Goal: Communication & Community: Ask a question

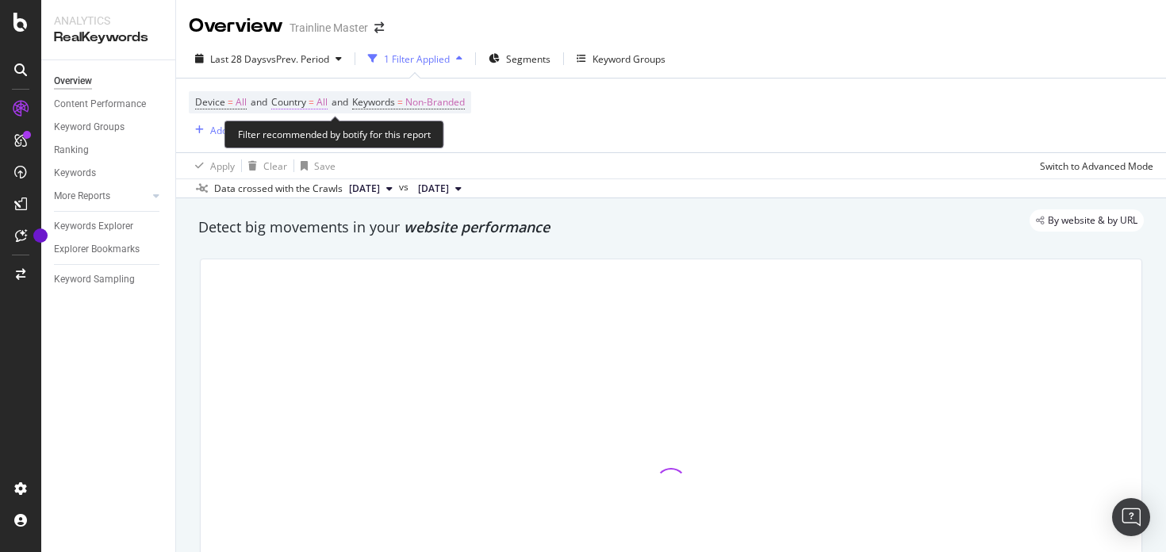
click at [290, 103] on span "Country" at bounding box center [288, 101] width 35 height 13
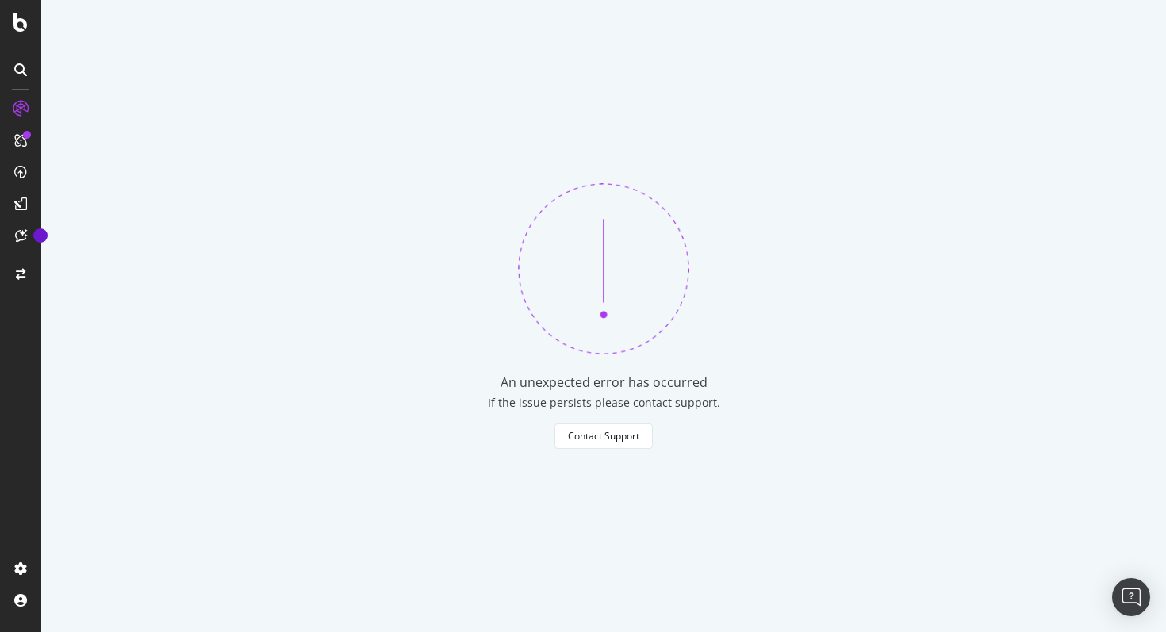
click at [1160, 506] on div "An unexpected error has occurred If the issue persists please contact support. …" at bounding box center [603, 316] width 1125 height 632
click at [1143, 551] on div "Open Intercom Messenger" at bounding box center [1132, 598] width 42 height 42
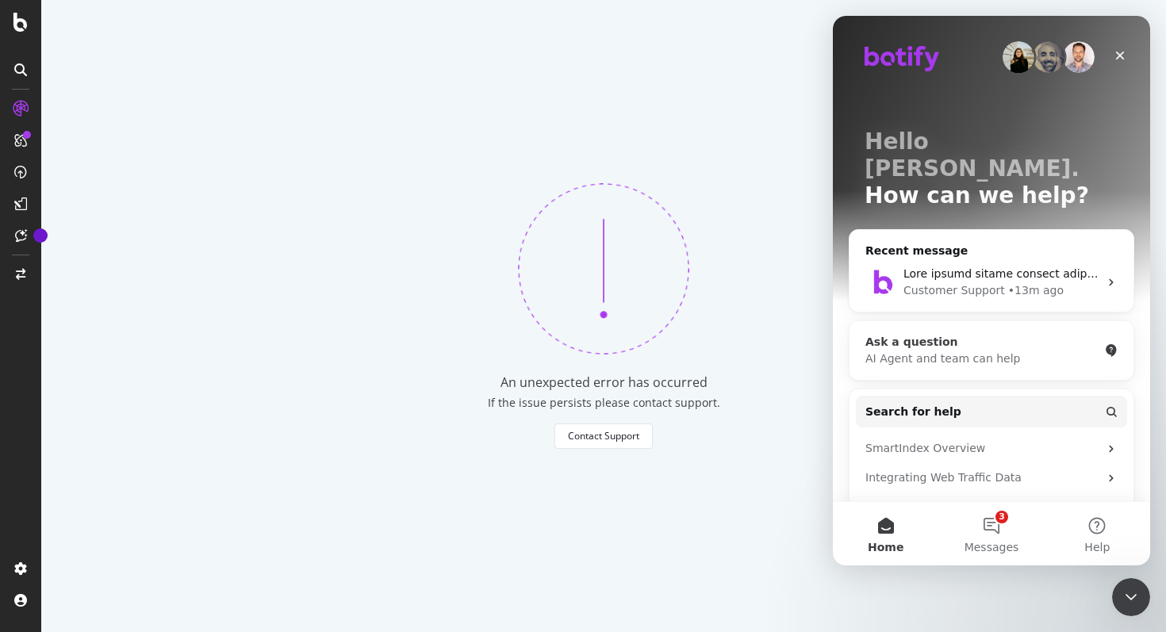
click at [951, 334] on div "Ask a question" at bounding box center [982, 342] width 233 height 17
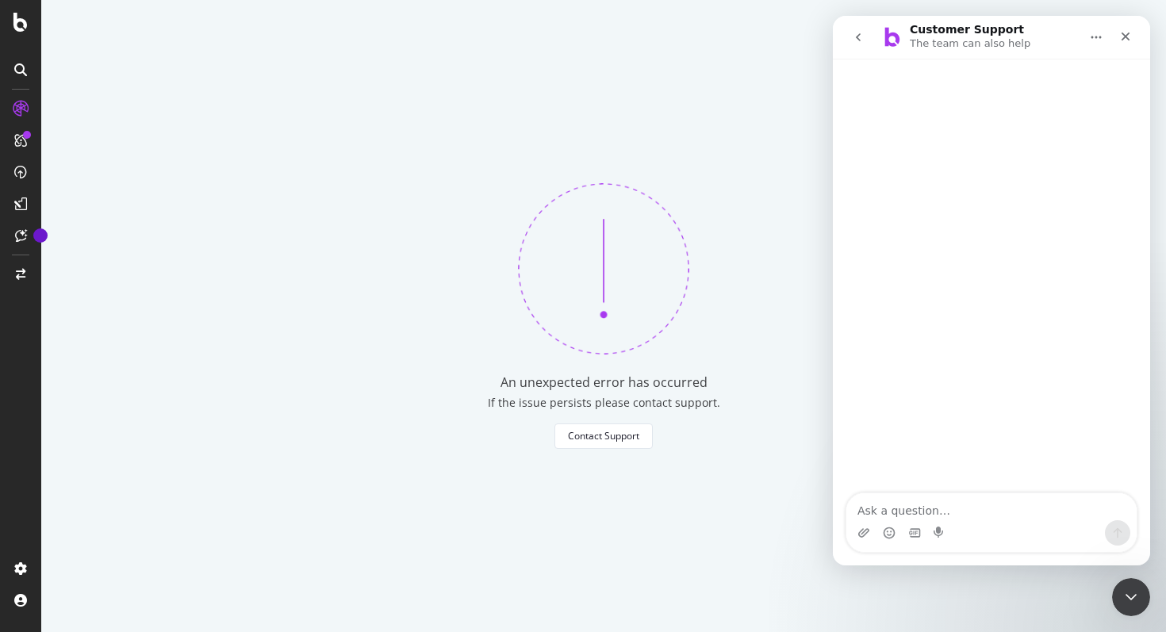
click at [856, 29] on button "go back" at bounding box center [858, 37] width 30 height 30
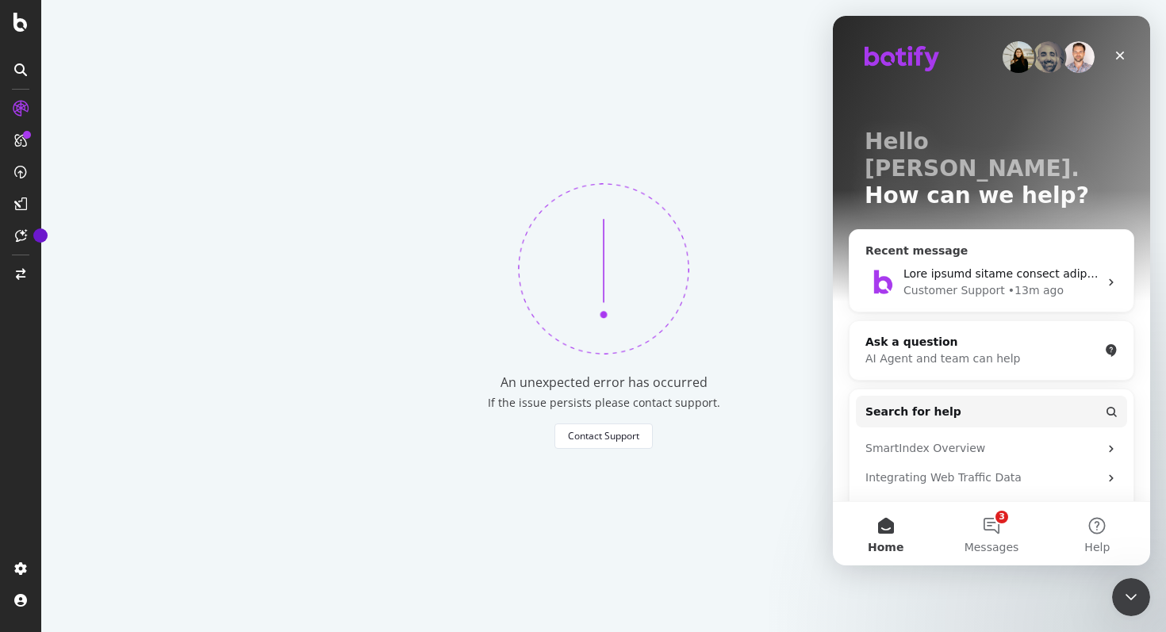
click at [922, 282] on div "Customer Support" at bounding box center [955, 290] width 102 height 17
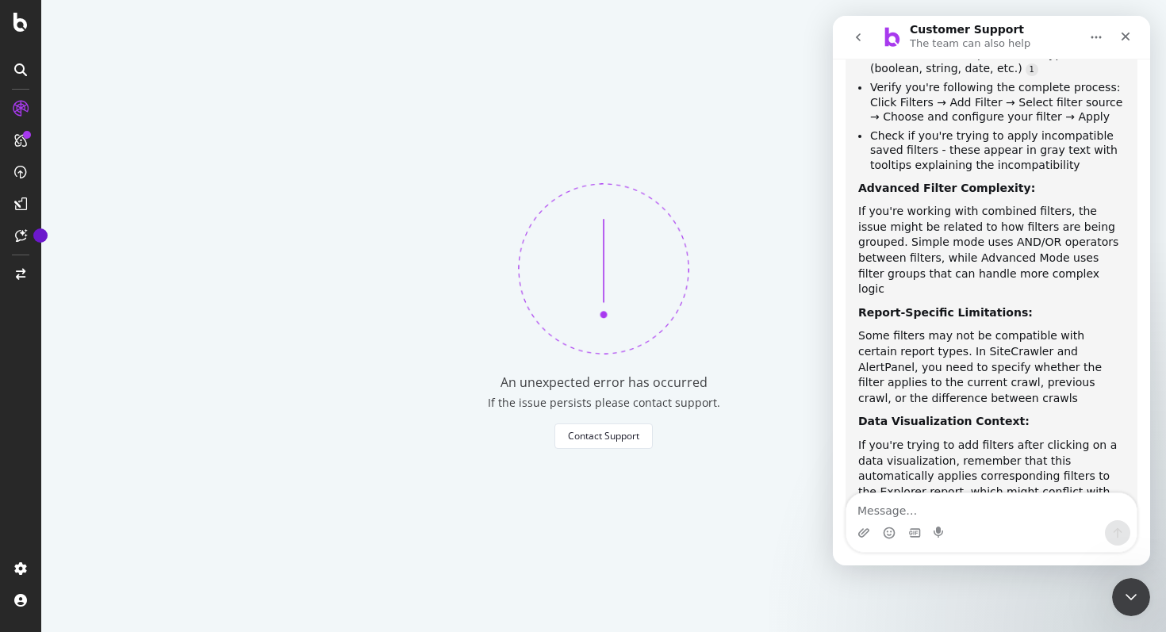
scroll to position [1830, 0]
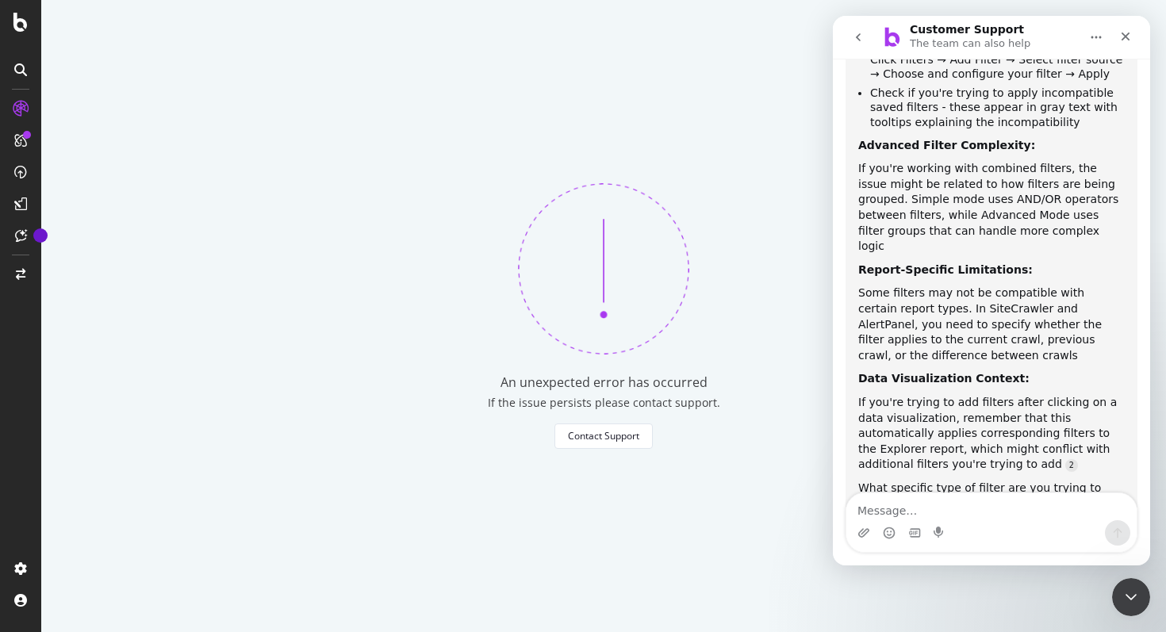
click at [946, 516] on textarea "Message…" at bounding box center [992, 507] width 290 height 27
type textarea "It doesn't work"
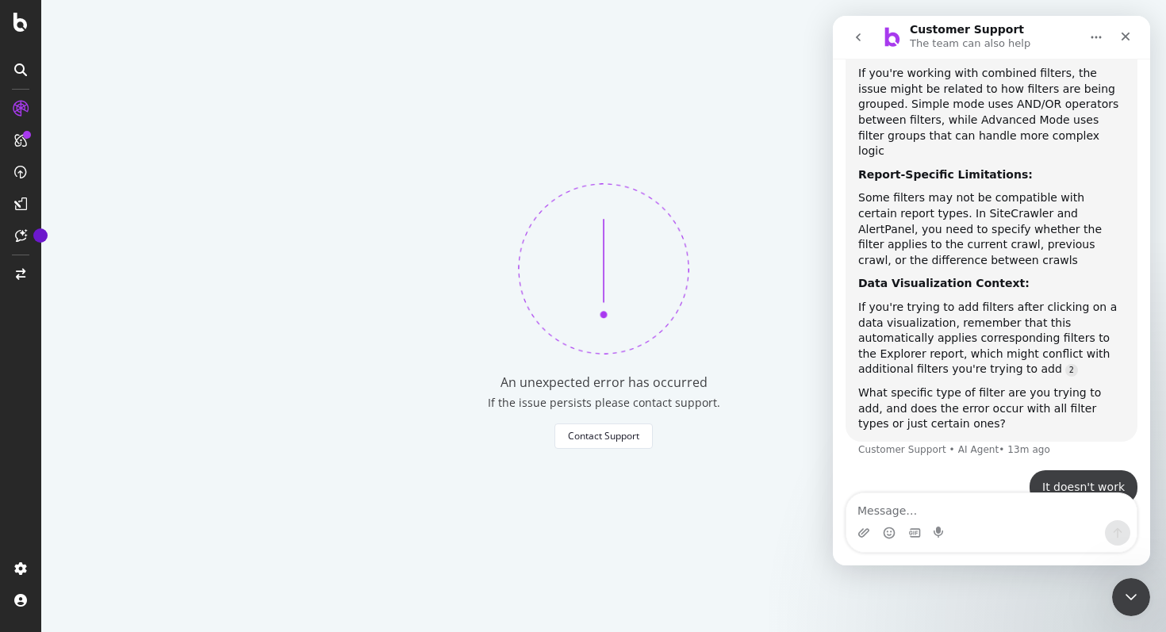
scroll to position [1929, 0]
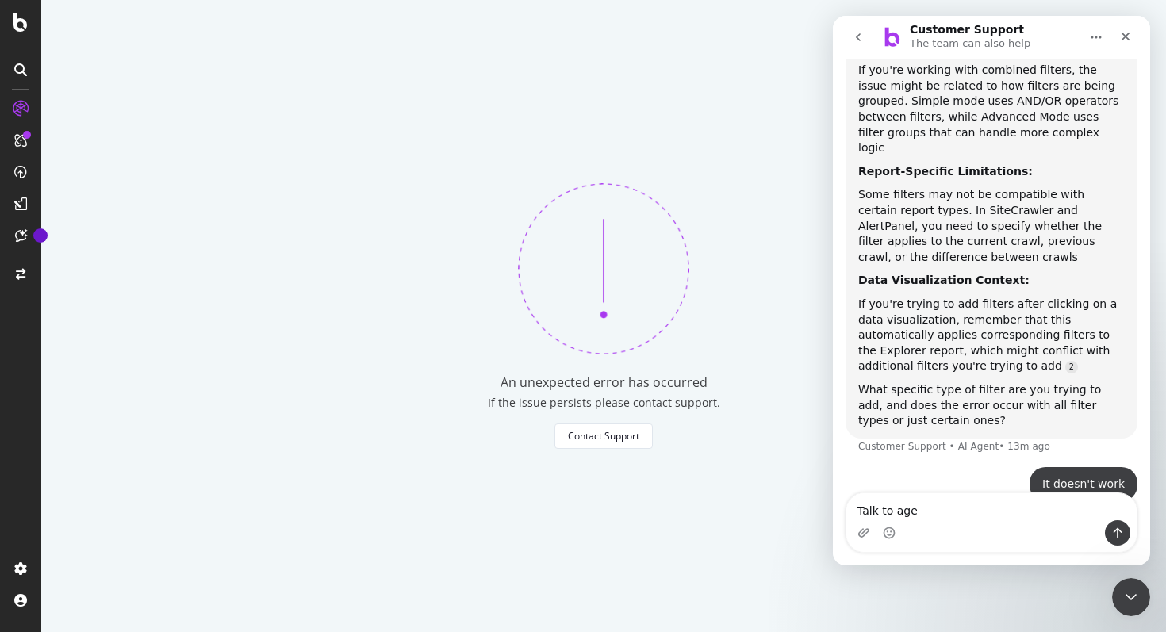
type textarea "Talk to [GEOGRAPHIC_DATA]"
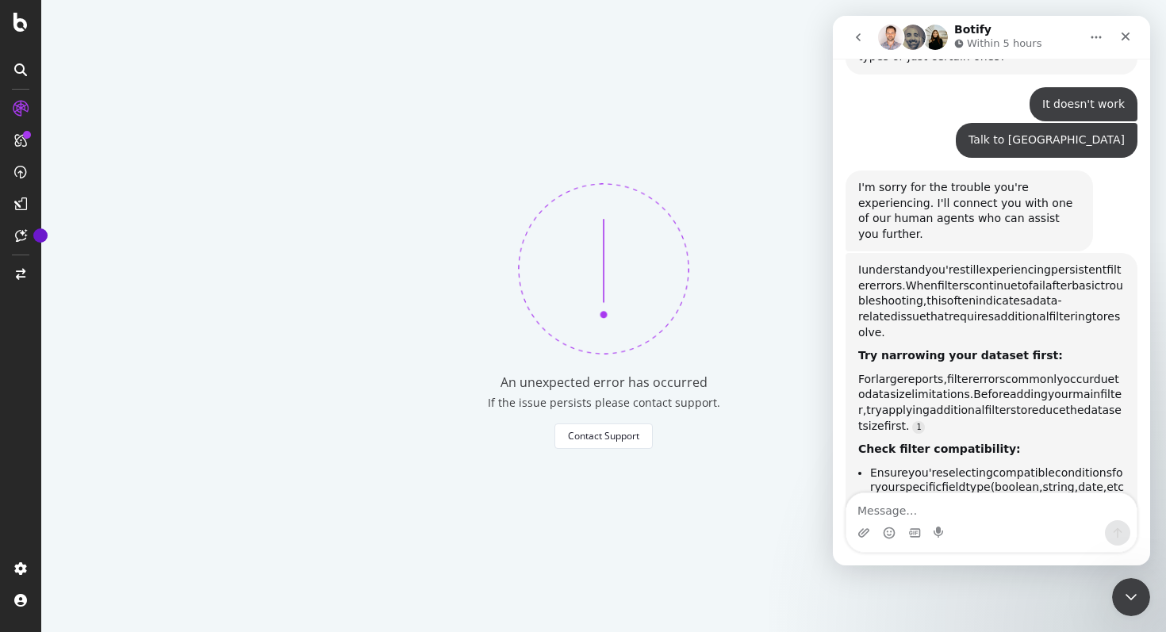
scroll to position [2, 0]
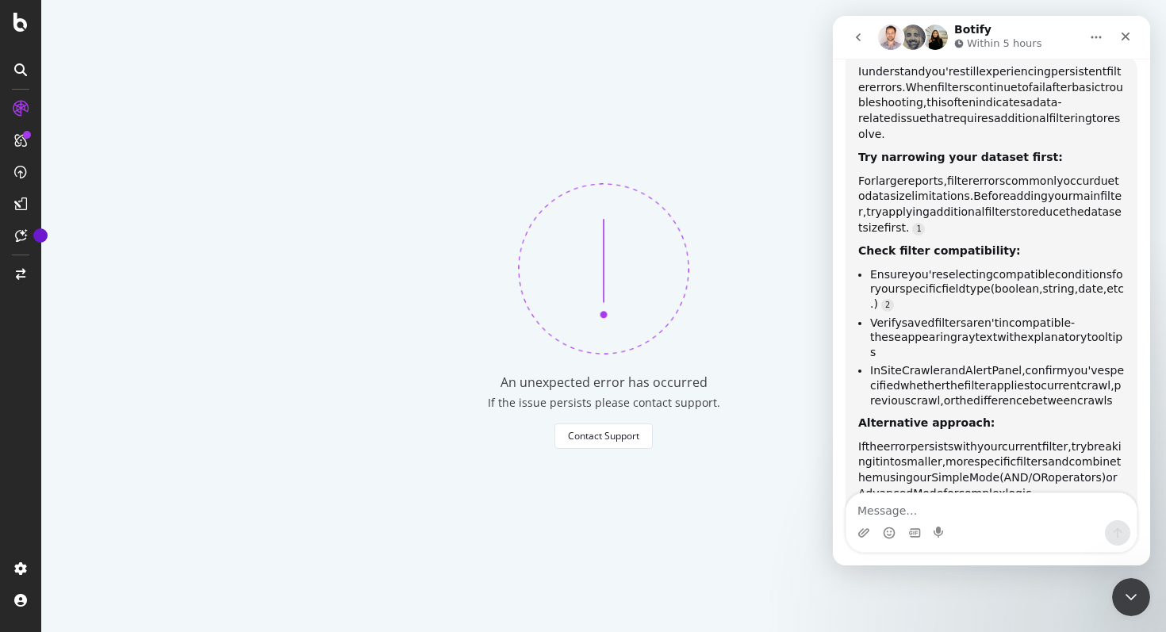
click at [1004, 524] on div "Intercom messenger" at bounding box center [992, 532] width 290 height 25
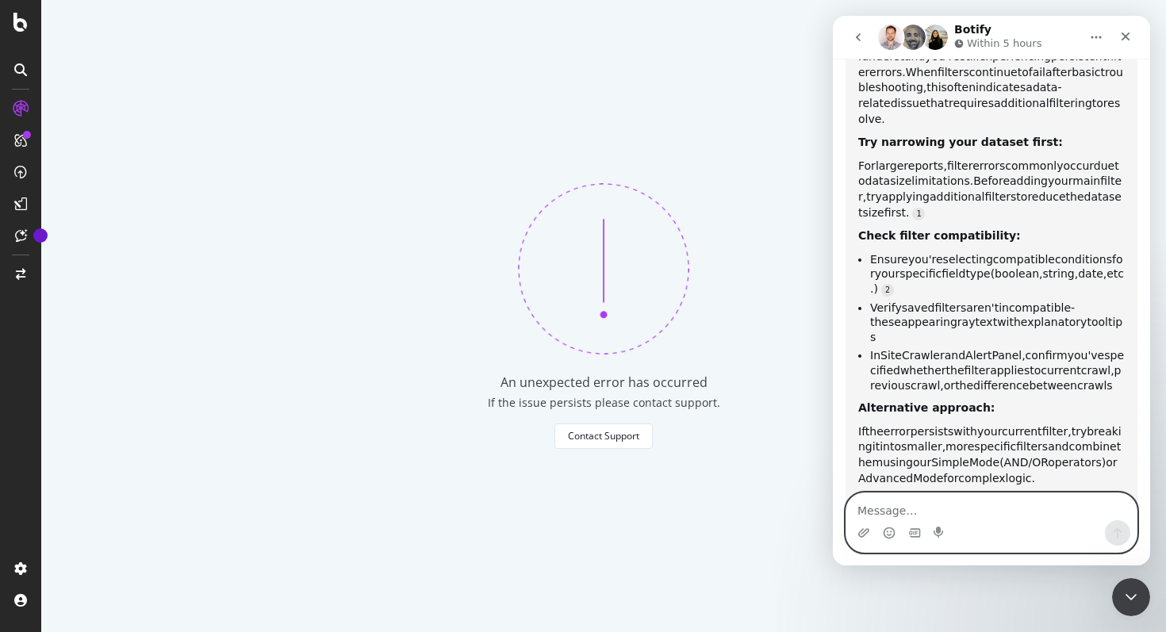
click at [999, 513] on textarea "Message…" at bounding box center [992, 507] width 290 height 27
type textarea "Y"
type textarea "Talk to support"
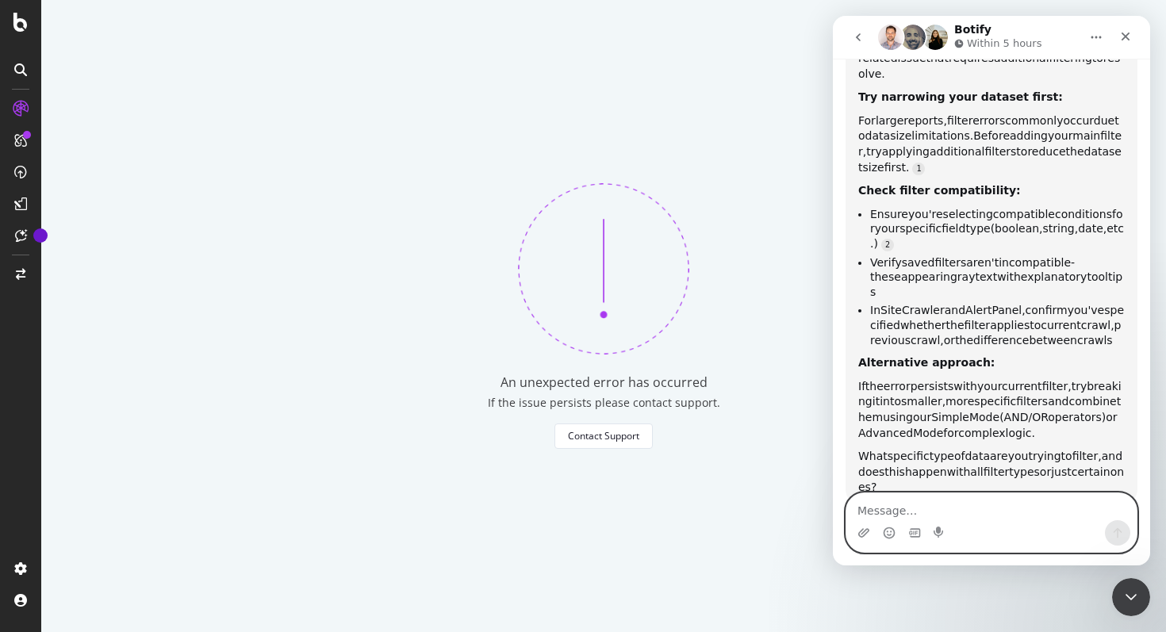
scroll to position [2596, 0]
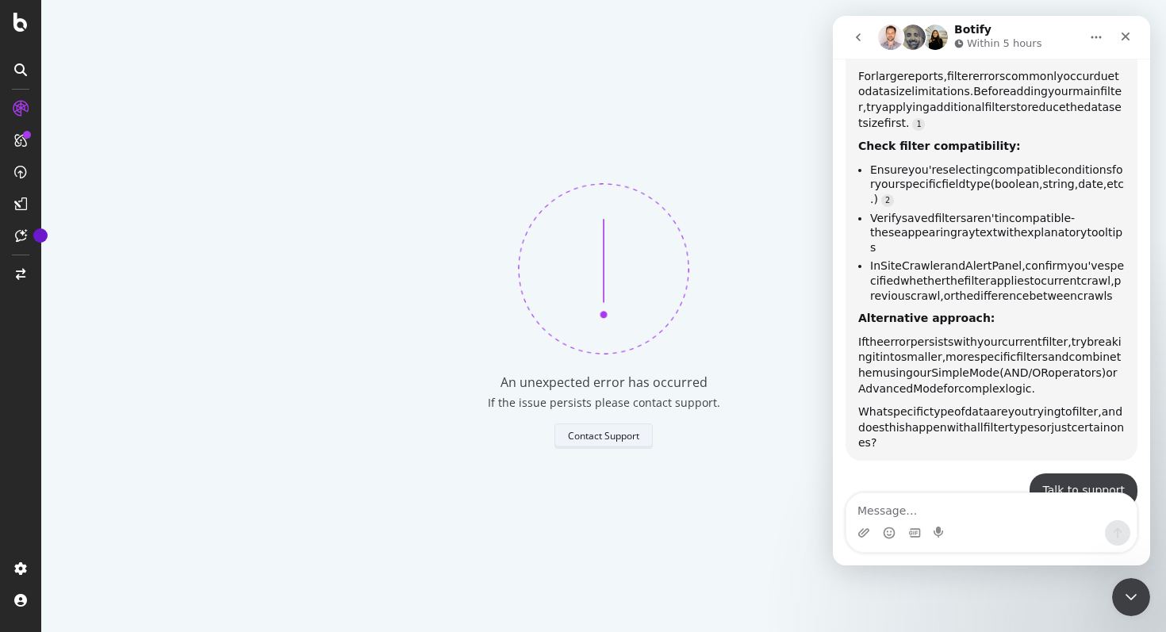
click at [616, 447] on button "Contact Support" at bounding box center [604, 436] width 98 height 25
click at [617, 443] on div "Contact Support" at bounding box center [603, 435] width 71 height 13
